Goal: Task Accomplishment & Management: Use online tool/utility

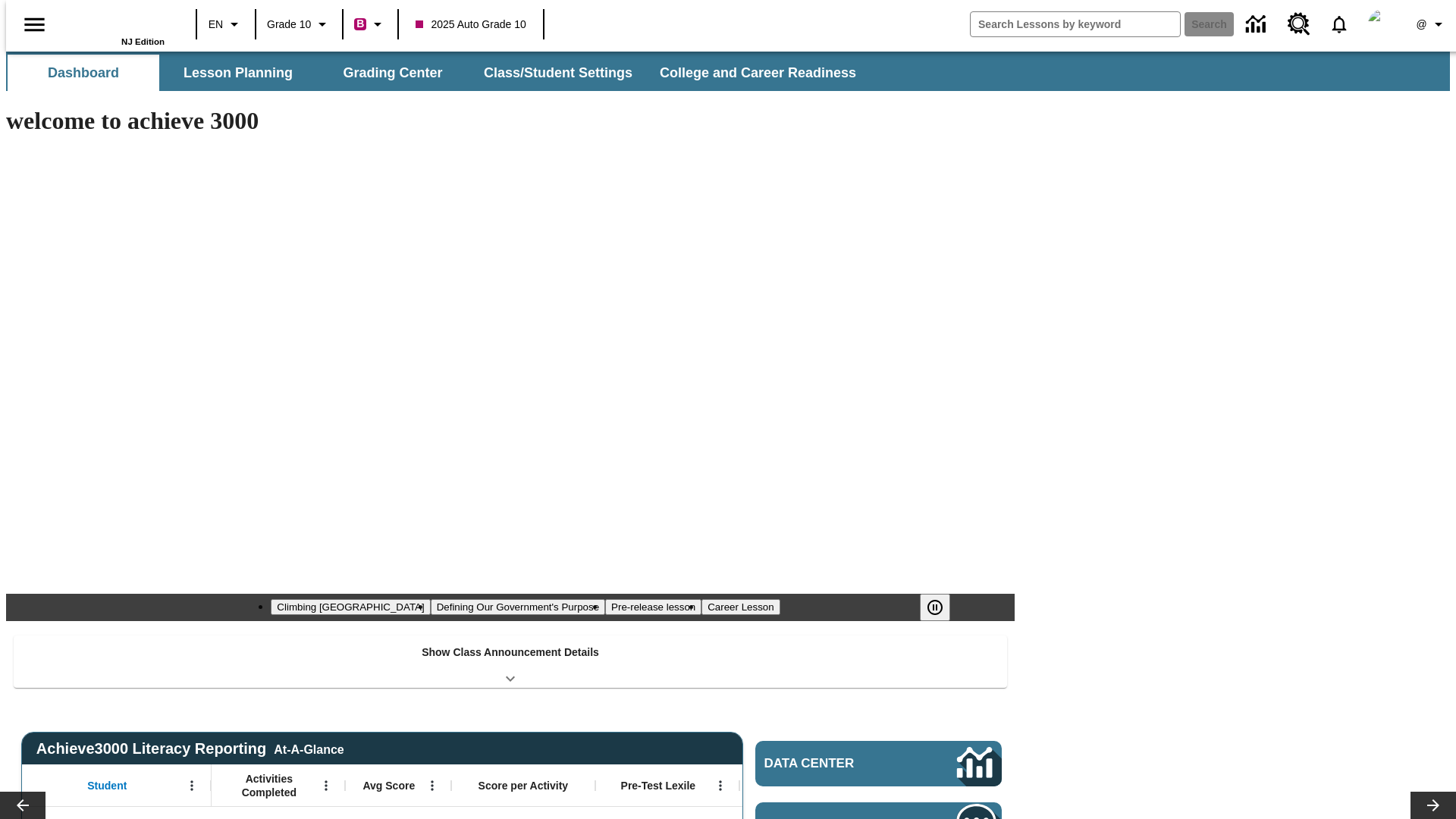
type input "-1"
click at [387, 73] on button "Grading Center" at bounding box center [393, 73] width 152 height 36
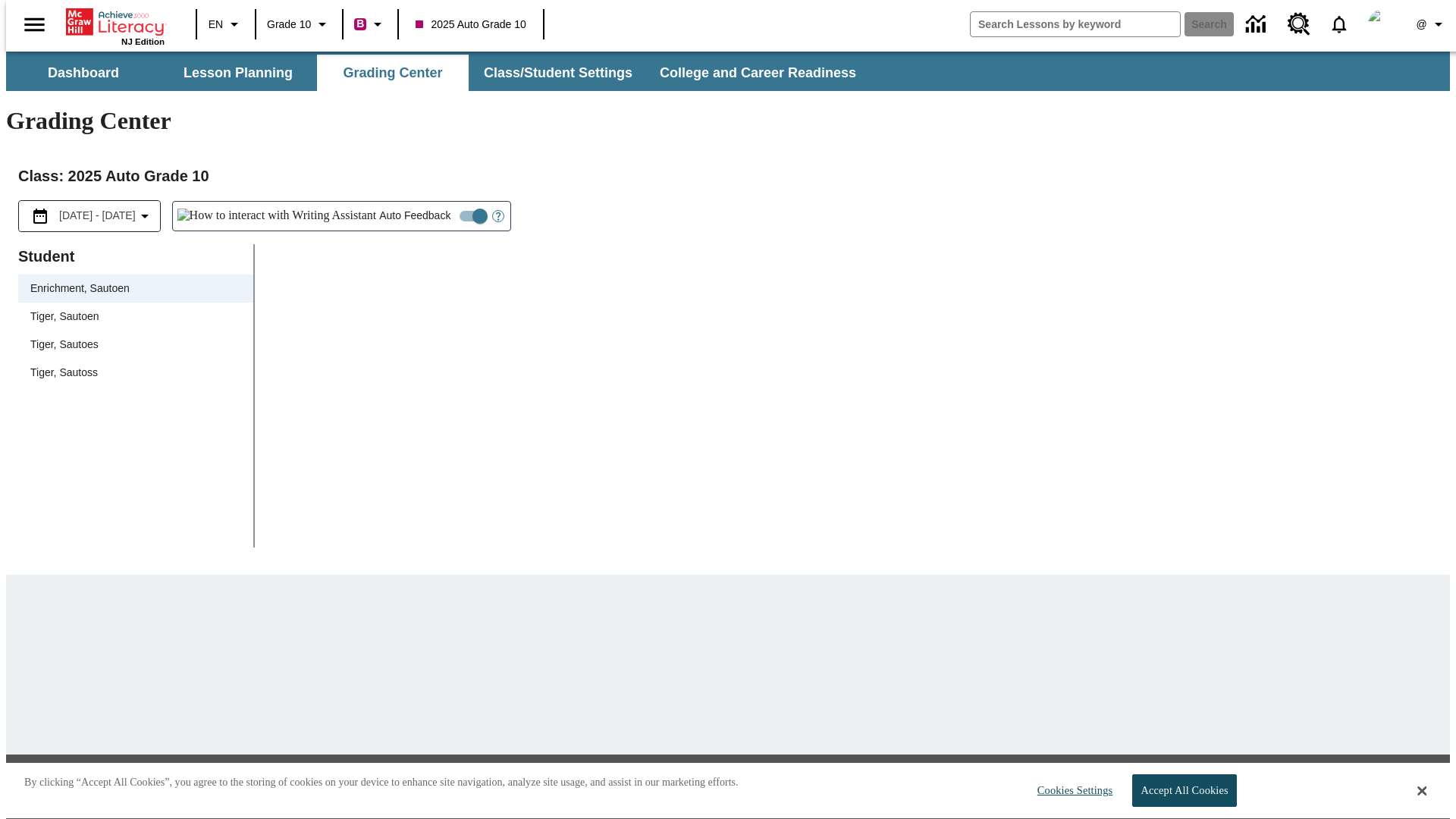
click at [131, 309] on span "Tiger, Sautoen" at bounding box center [135, 316] width 211 height 16
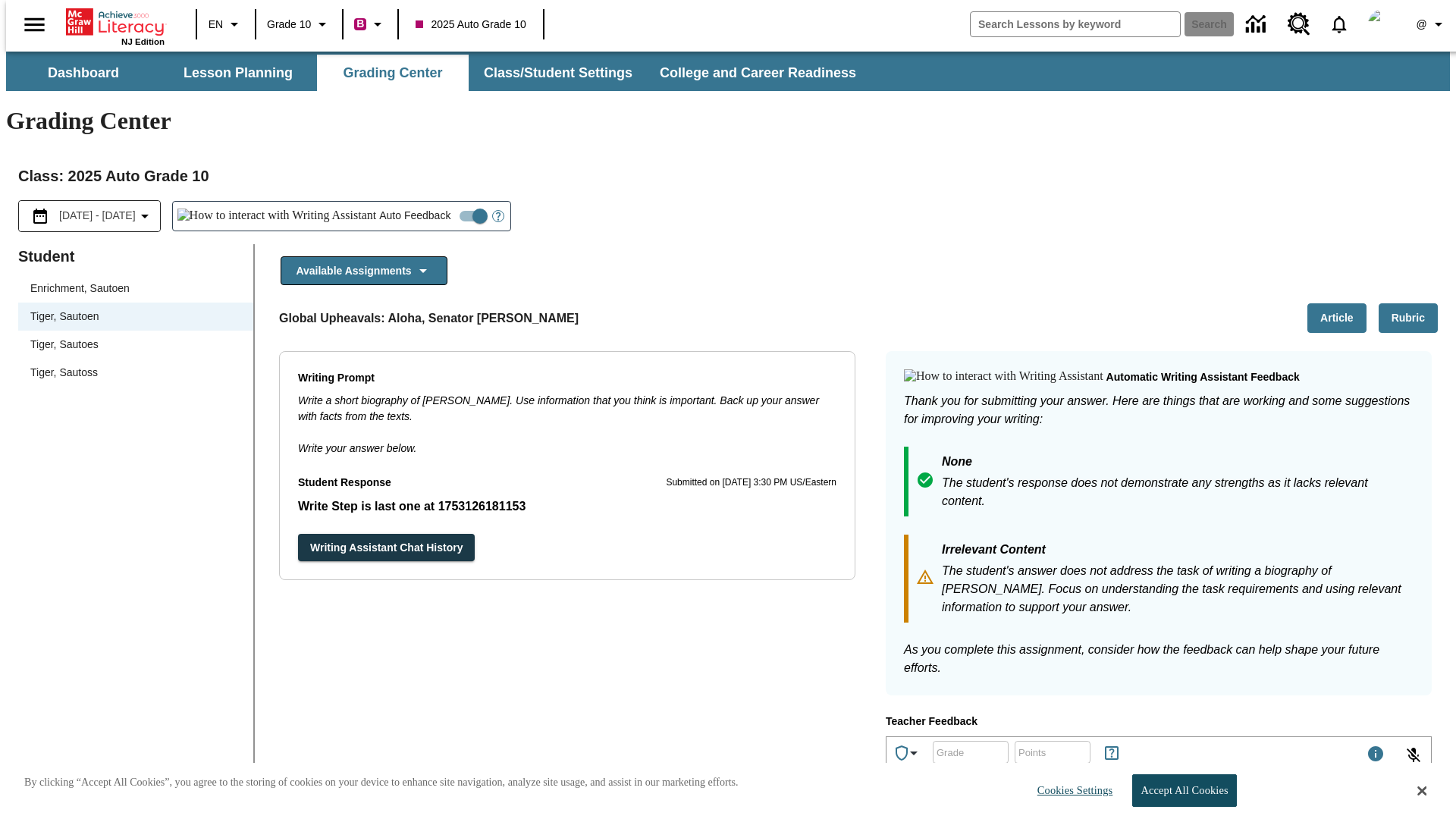
scroll to position [262, 0]
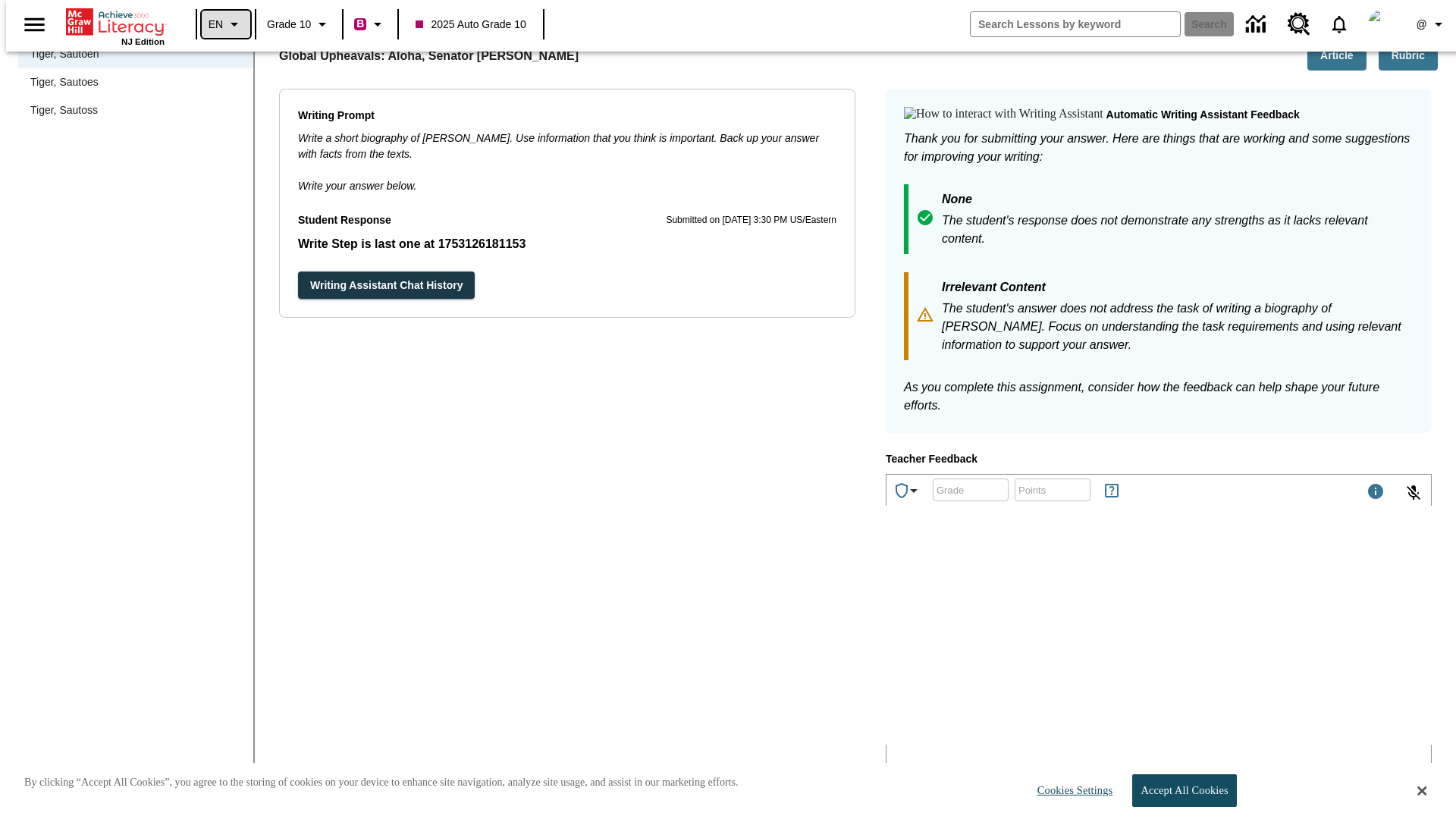
click at [225, 24] on icon "Language: EN, Select a language" at bounding box center [234, 25] width 19 height 19
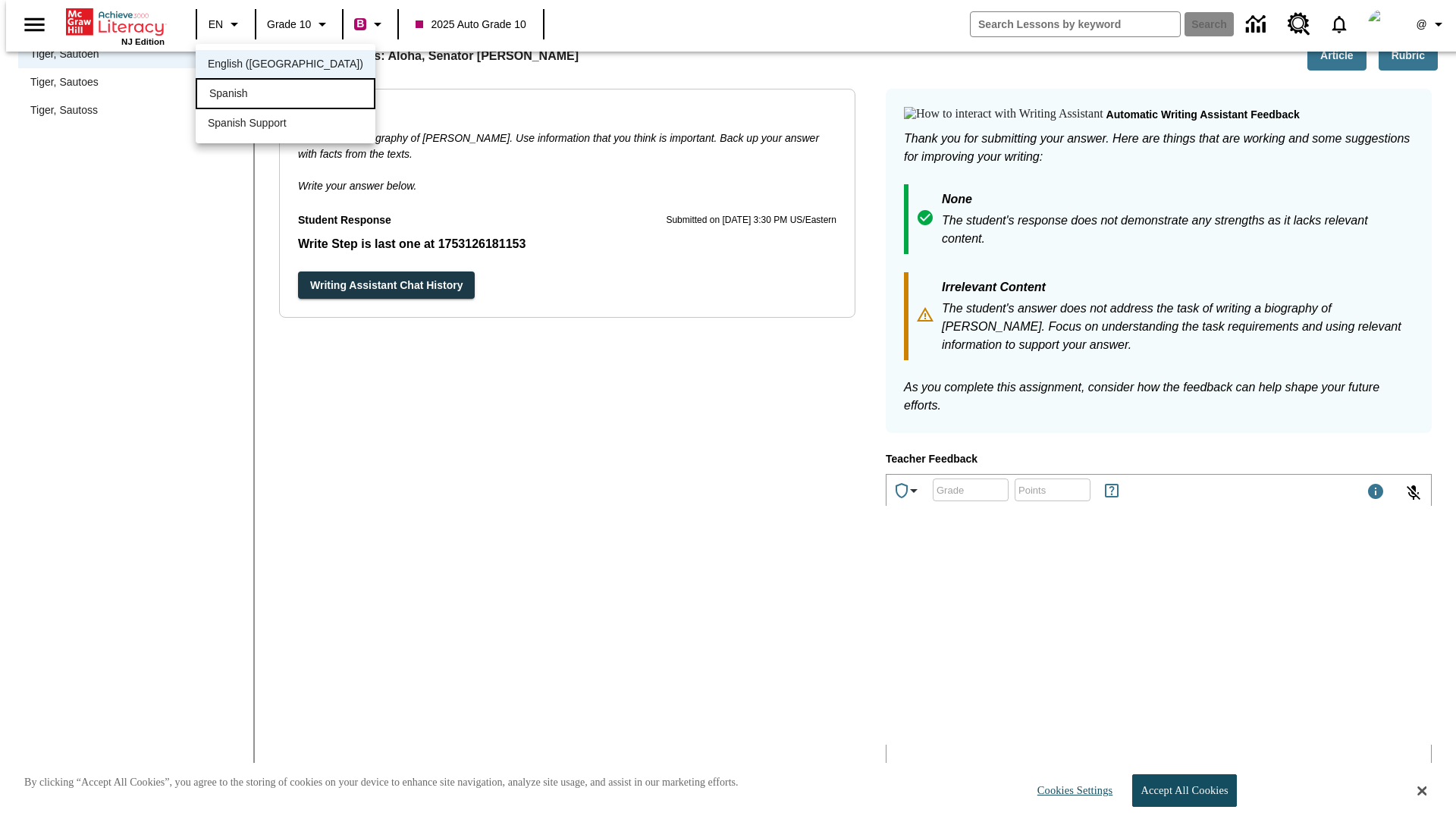
click at [253, 95] on div "Spanish" at bounding box center [285, 94] width 179 height 31
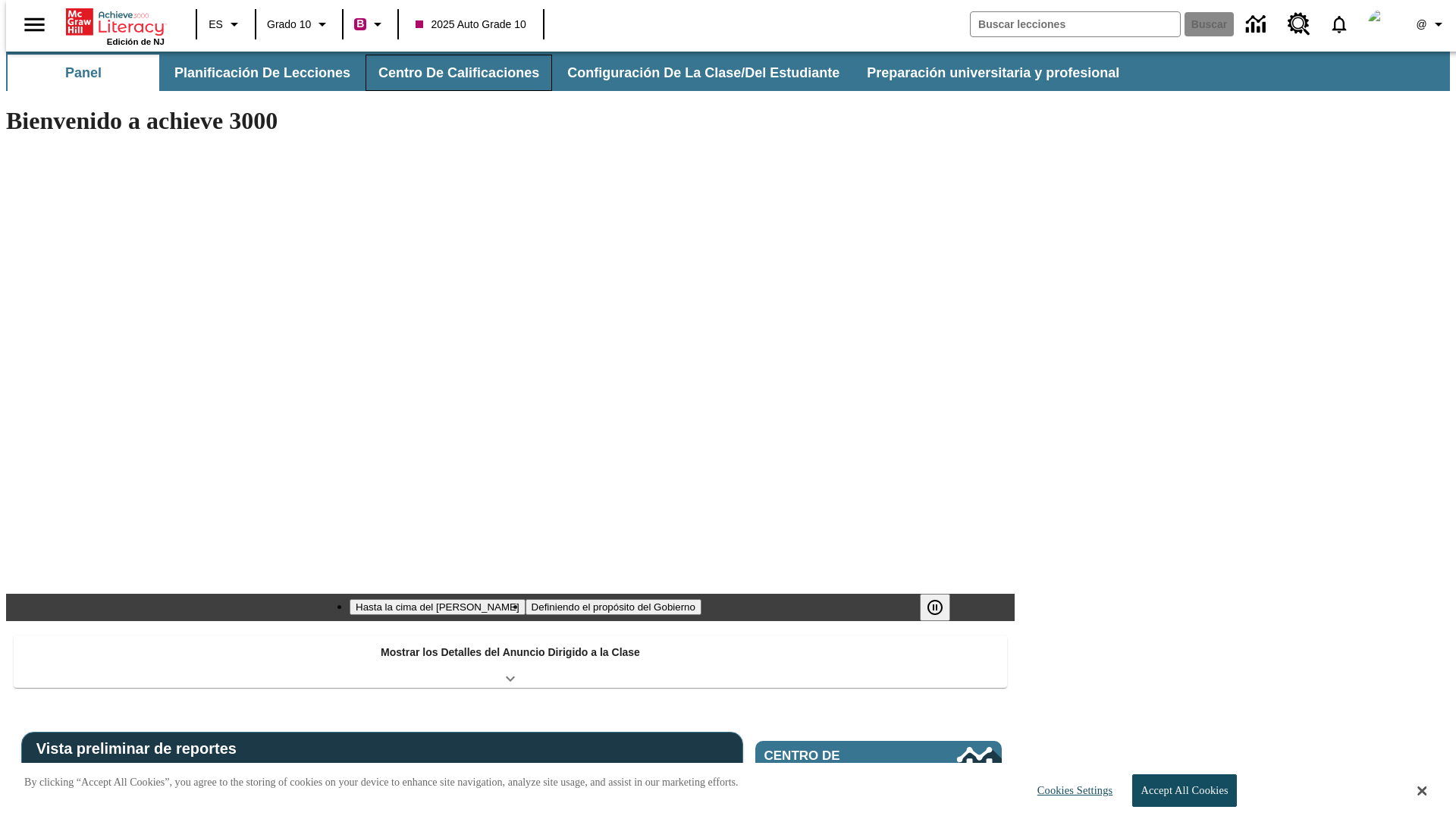
click at [446, 73] on button "Centro de calificaciones" at bounding box center [459, 73] width 186 height 36
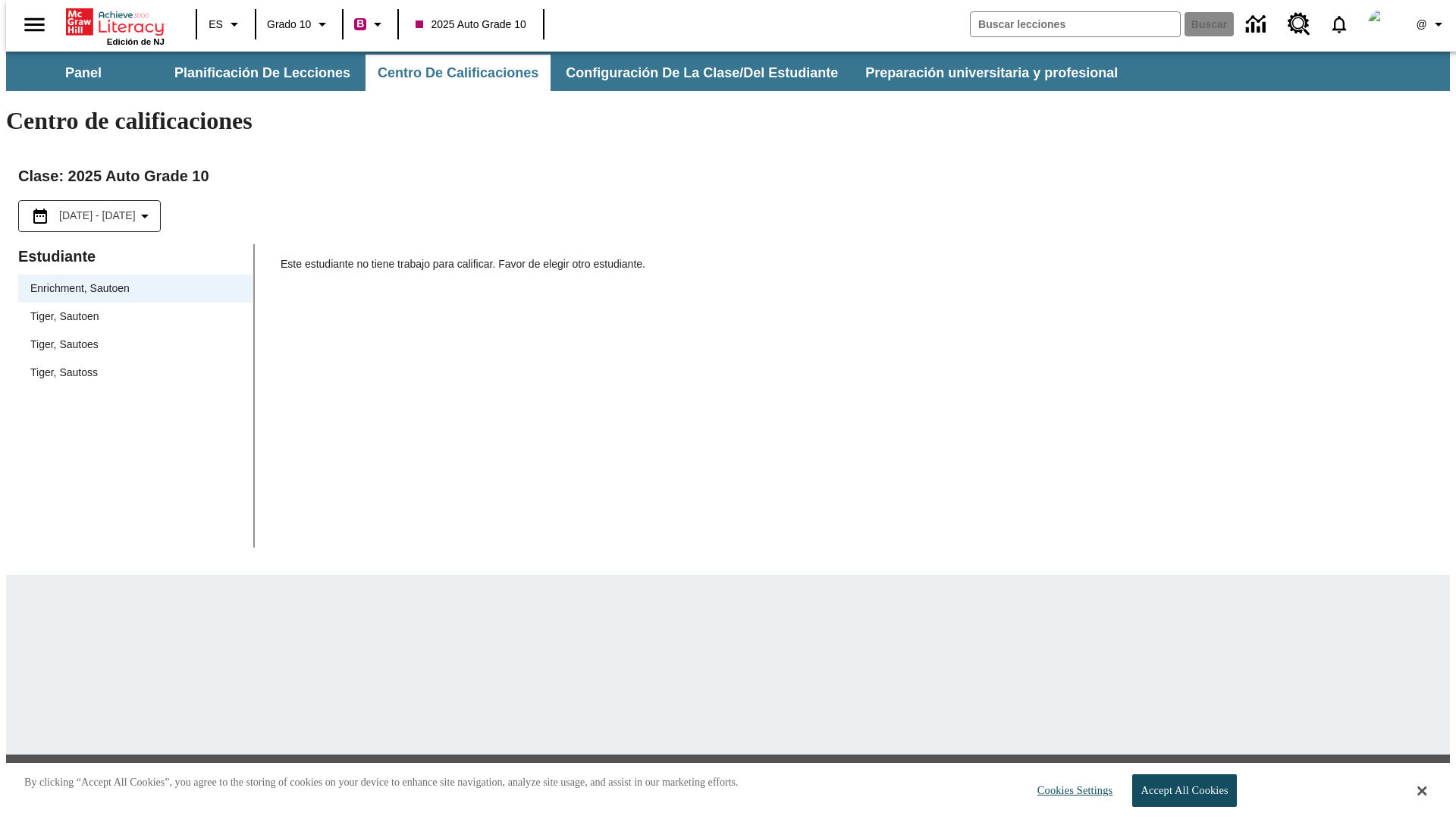
click at [131, 309] on span "Tiger, Sautoen" at bounding box center [135, 316] width 211 height 16
